Goal: Task Accomplishment & Management: Manage account settings

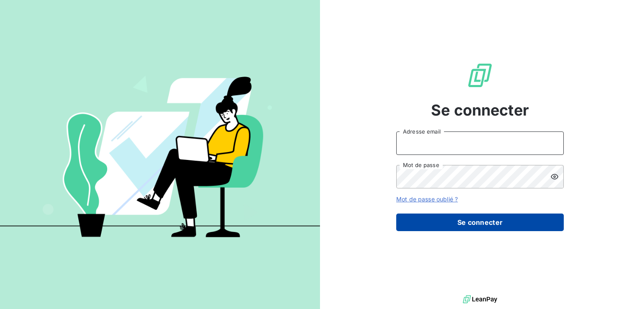
type input "[PERSON_NAME][EMAIL_ADDRESS][PERSON_NAME][DOMAIN_NAME]"
click at [470, 223] on button "Se connecter" at bounding box center [480, 223] width 168 height 18
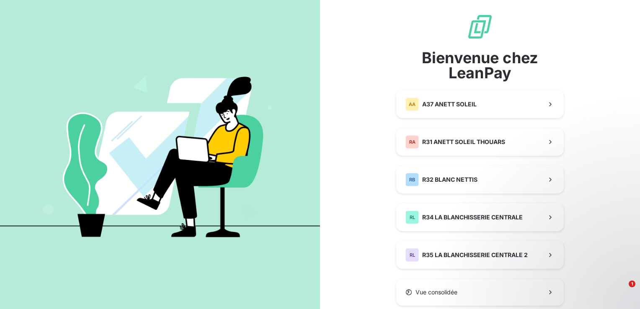
scroll to position [26, 0]
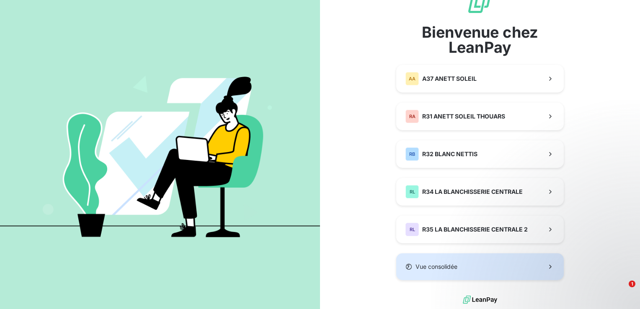
click at [427, 267] on span "Vue consolidée" at bounding box center [437, 267] width 42 height 8
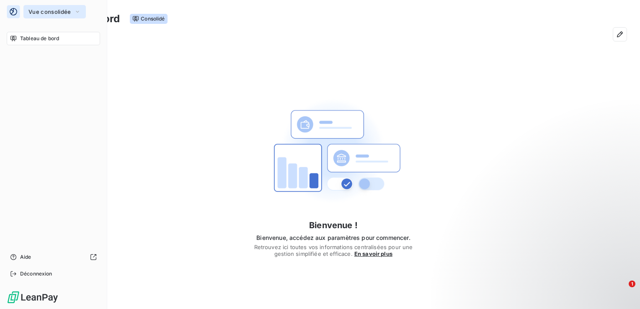
click at [74, 13] on icon "button" at bounding box center [77, 12] width 7 height 8
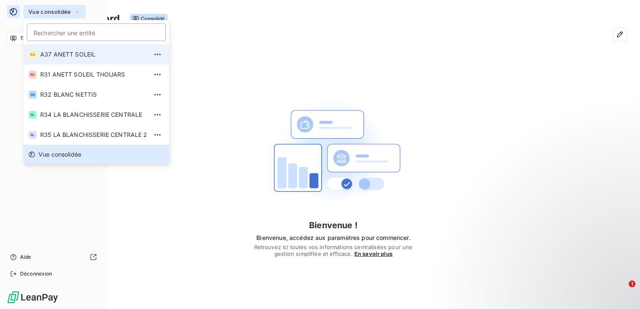
click at [75, 58] on span "A37 ANETT SOLEIL" at bounding box center [93, 54] width 107 height 8
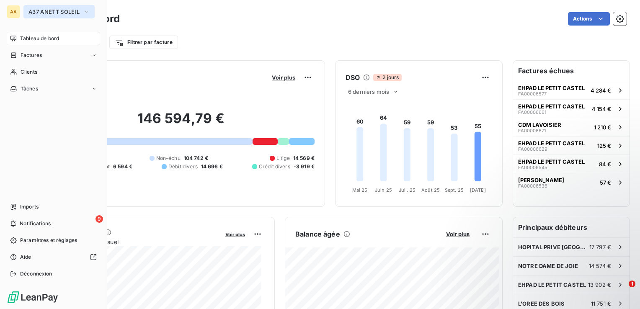
click at [89, 14] on icon "button" at bounding box center [86, 12] width 7 height 8
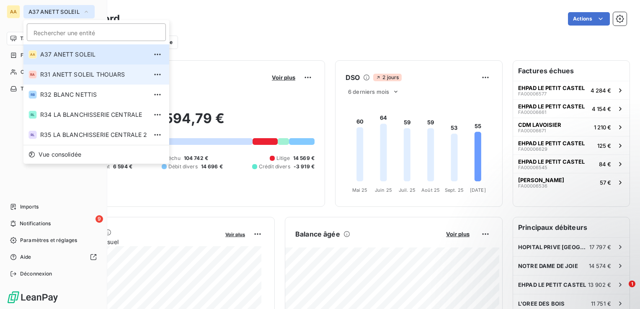
click at [82, 72] on span "R31 ANETT SOLEIL THOUARS" at bounding box center [93, 74] width 107 height 8
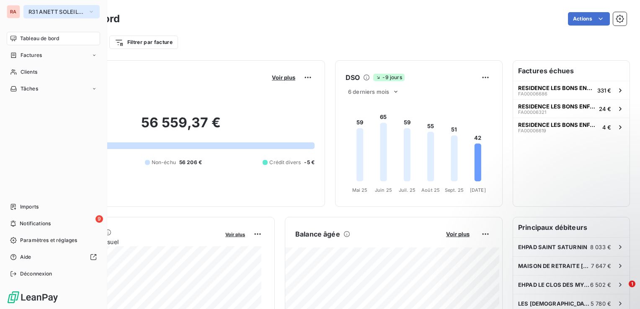
click at [90, 13] on icon "button" at bounding box center [91, 12] width 7 height 8
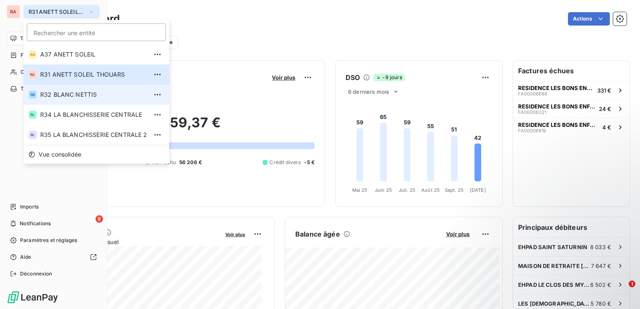
click at [78, 96] on span "R32 BLANC NETTIS" at bounding box center [93, 95] width 107 height 8
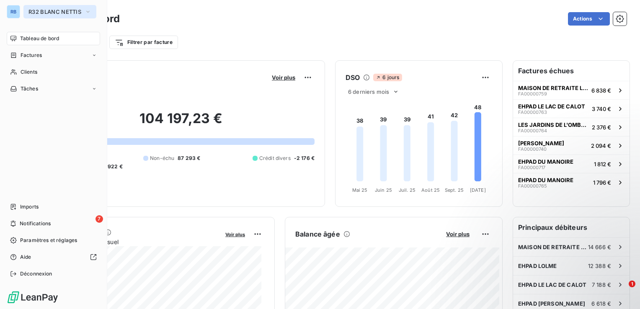
click at [89, 14] on icon "button" at bounding box center [88, 12] width 7 height 8
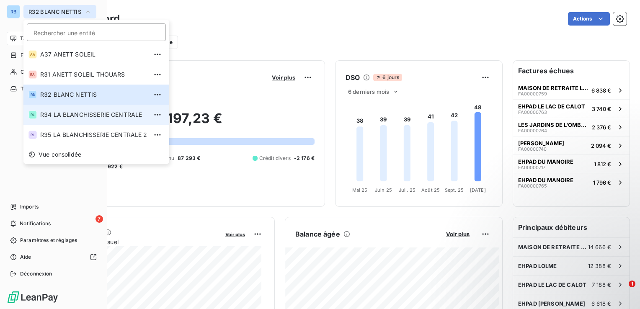
click at [73, 116] on span "R34 LA BLANCHISSERIE CENTRALE" at bounding box center [93, 115] width 107 height 8
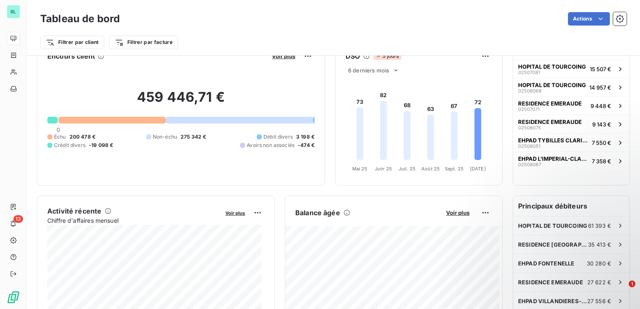
scroll to position [42, 0]
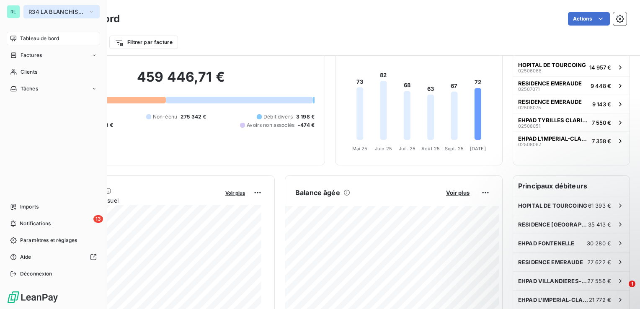
click at [91, 13] on icon "button" at bounding box center [91, 12] width 7 height 8
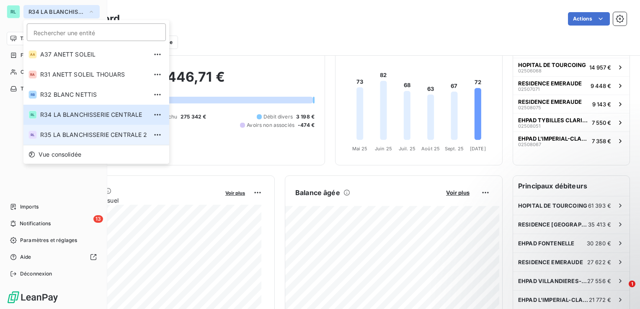
click at [74, 135] on span "R35 LA BLANCHISSERIE CENTRALE 2" at bounding box center [93, 135] width 107 height 8
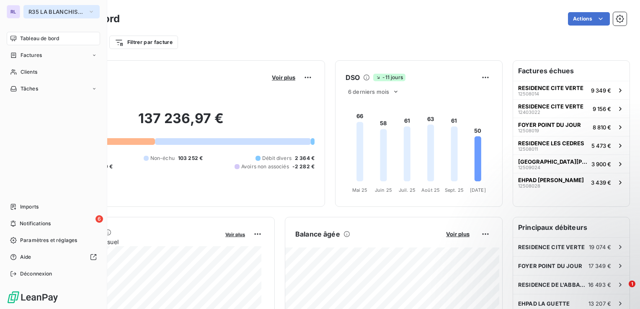
click at [90, 13] on icon "button" at bounding box center [91, 12] width 7 height 8
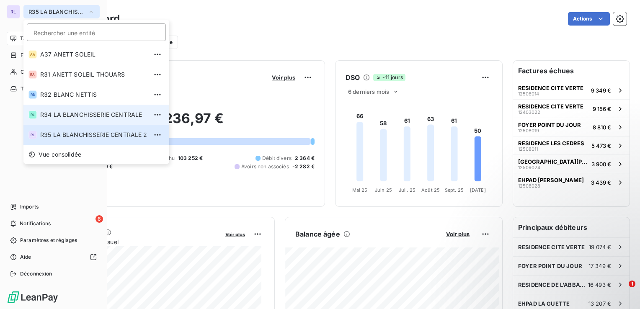
click at [101, 118] on span "R34 LA BLANCHISSERIE CENTRALE" at bounding box center [93, 115] width 107 height 8
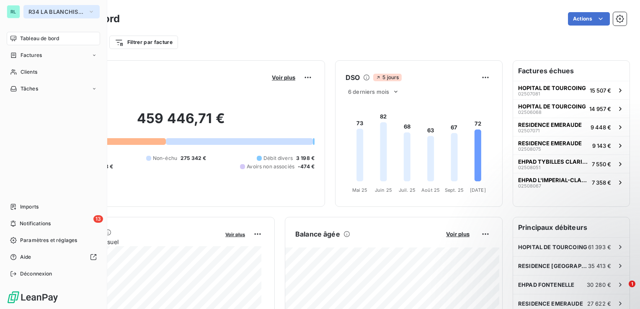
click at [92, 12] on icon "button" at bounding box center [91, 12] width 3 height 2
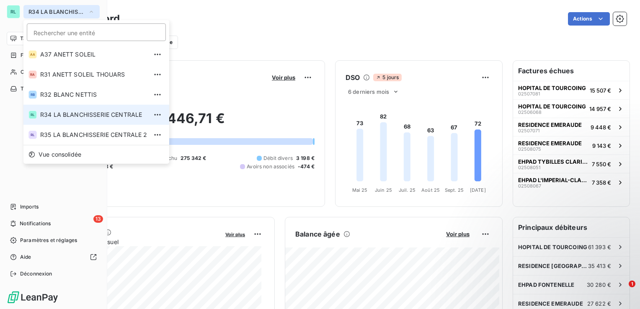
click at [92, 12] on icon "button" at bounding box center [91, 12] width 7 height 8
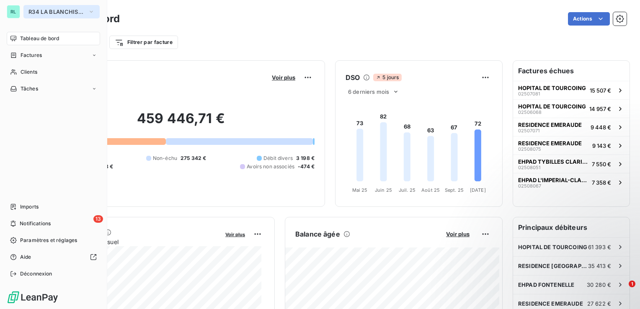
click at [92, 12] on icon "button" at bounding box center [91, 12] width 3 height 2
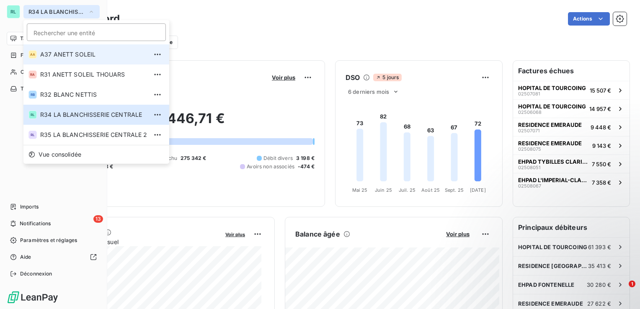
click at [79, 57] on span "A37 ANETT SOLEIL" at bounding box center [93, 54] width 107 height 8
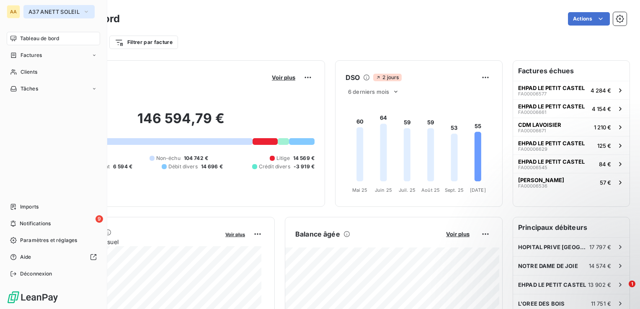
click at [88, 11] on icon "button" at bounding box center [86, 12] width 3 height 2
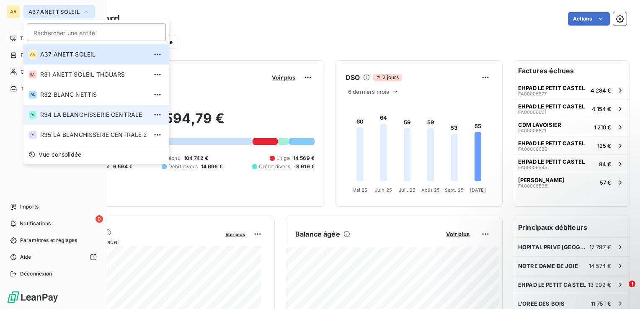
click at [110, 115] on span "R34 LA BLANCHISSERIE CENTRALE" at bounding box center [93, 115] width 107 height 8
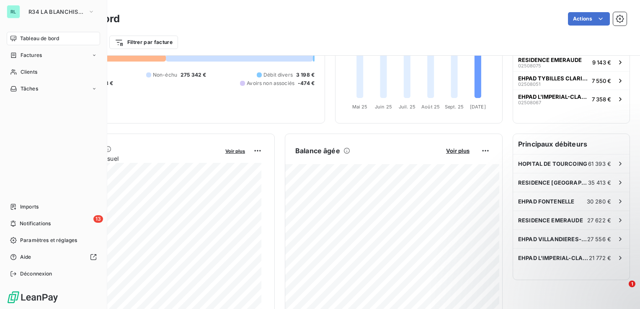
scroll to position [0, 0]
